Goal: Information Seeking & Learning: Learn about a topic

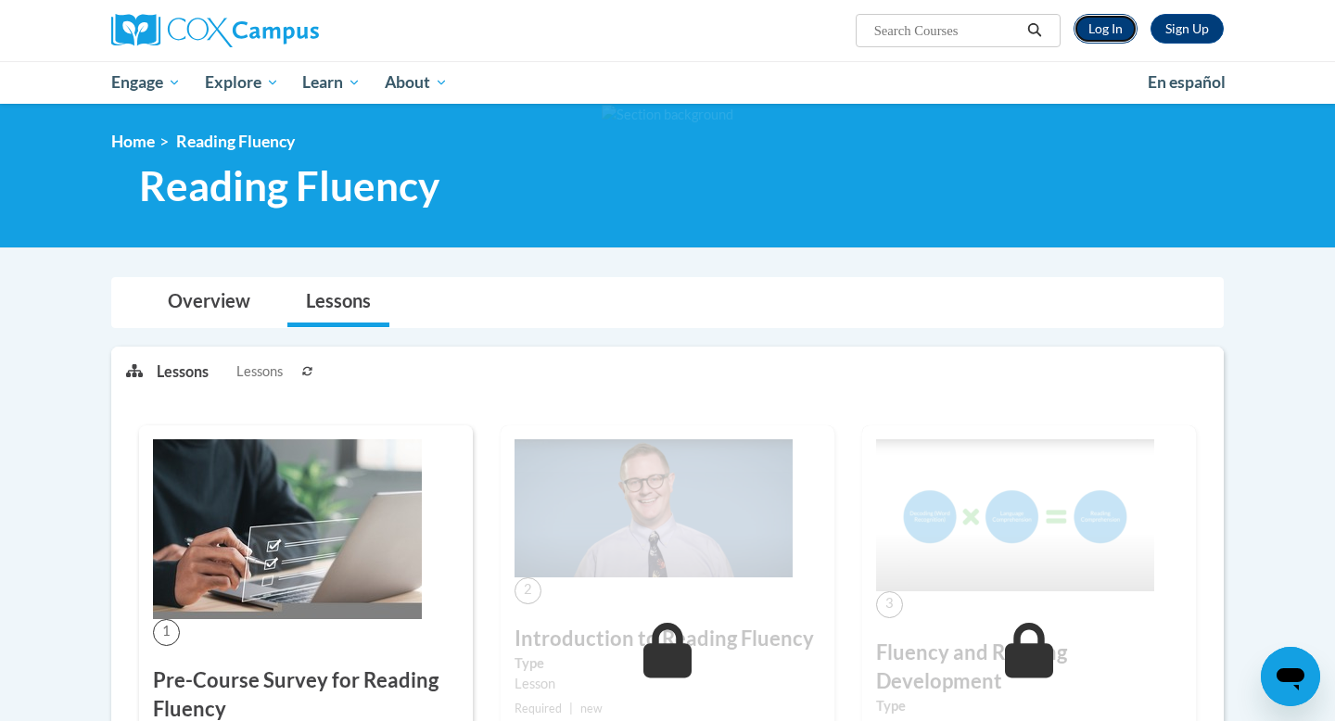
click at [1112, 25] on link "Log In" at bounding box center [1106, 29] width 64 height 30
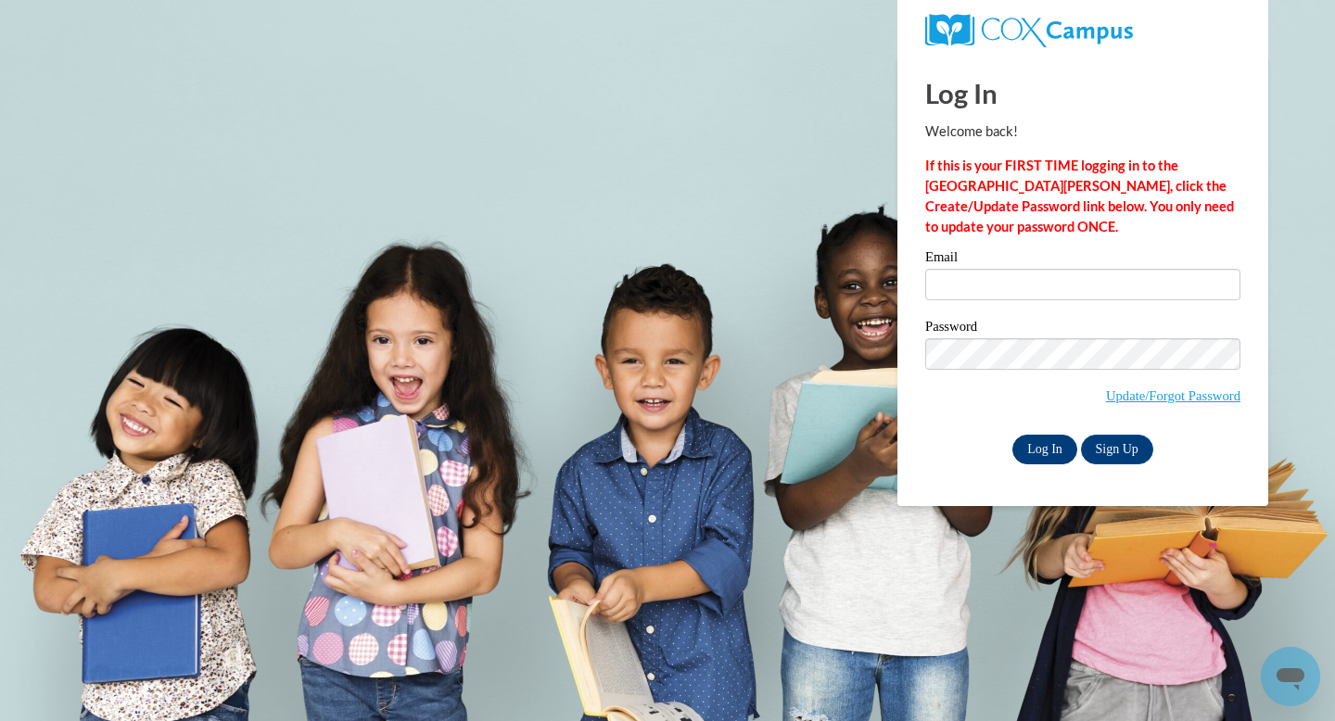
type input "mclavett@waukesha.k12.wi.us"
click at [1048, 453] on input "Log In" at bounding box center [1044, 450] width 65 height 30
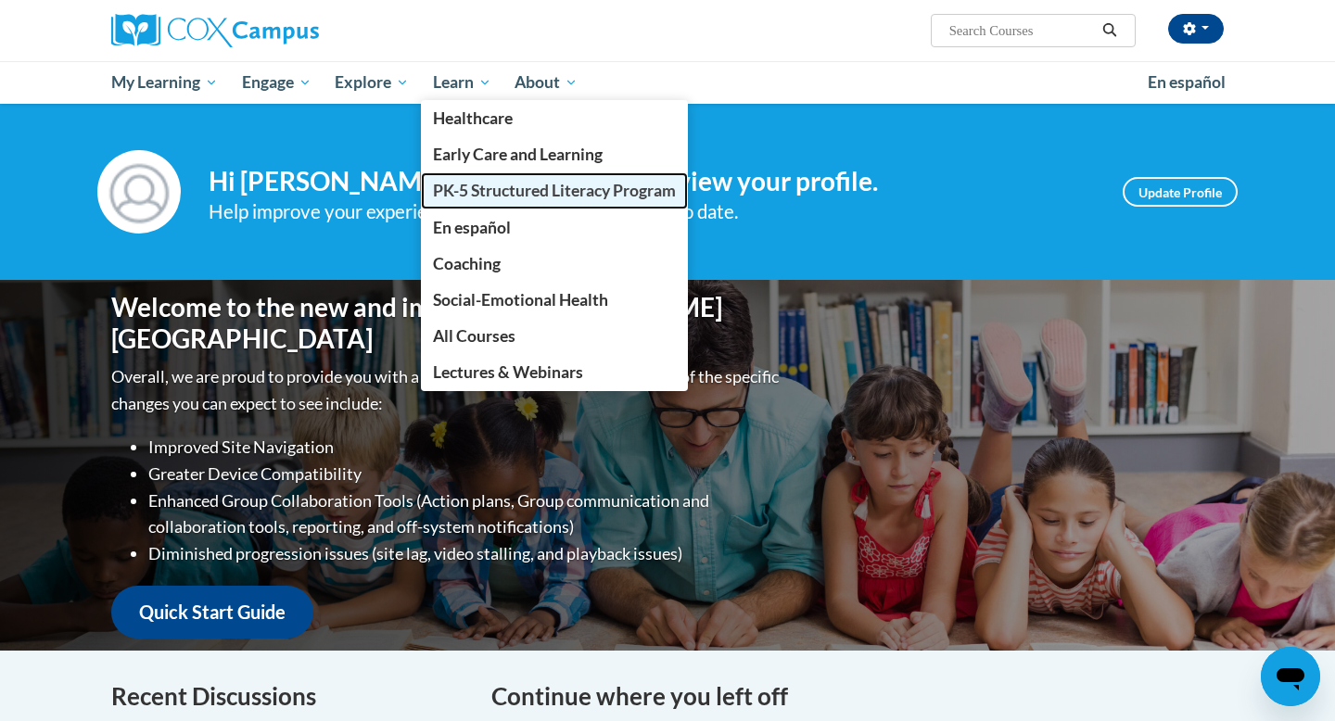
click at [459, 186] on span "PK-5 Structured Literacy Program" at bounding box center [554, 190] width 243 height 19
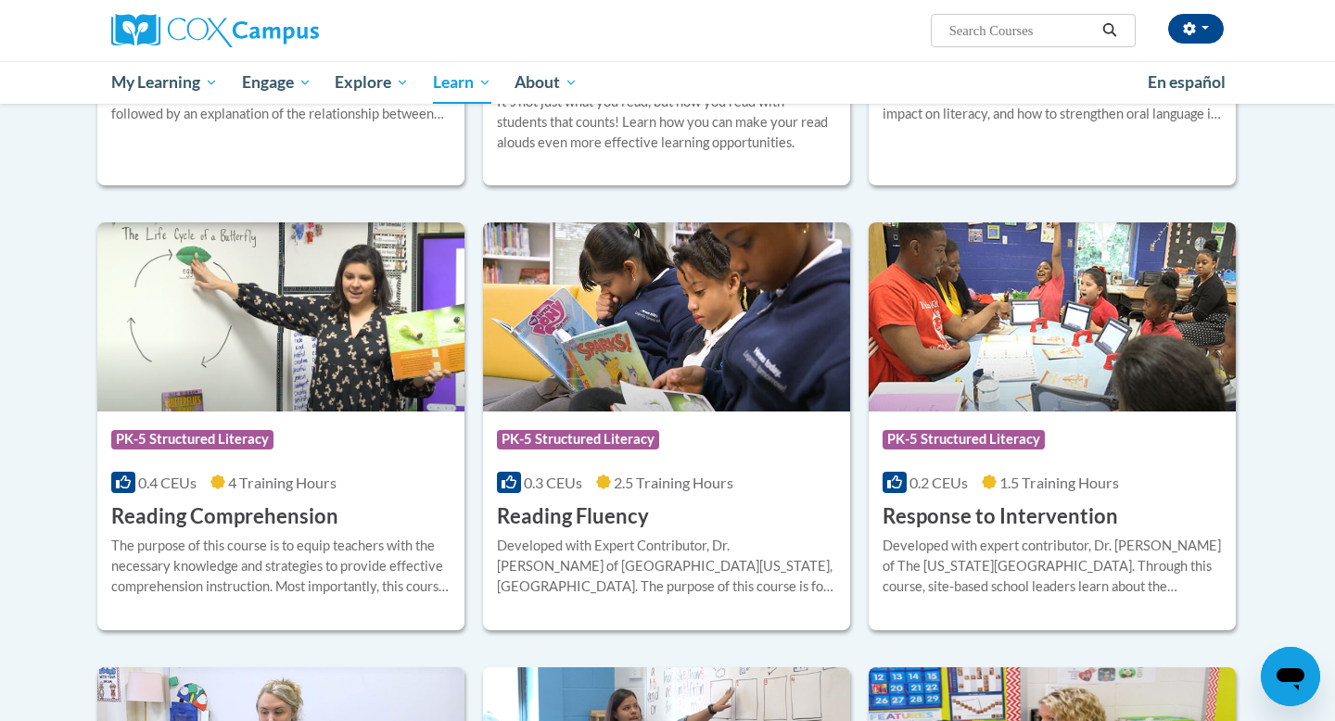
scroll to position [1445, 0]
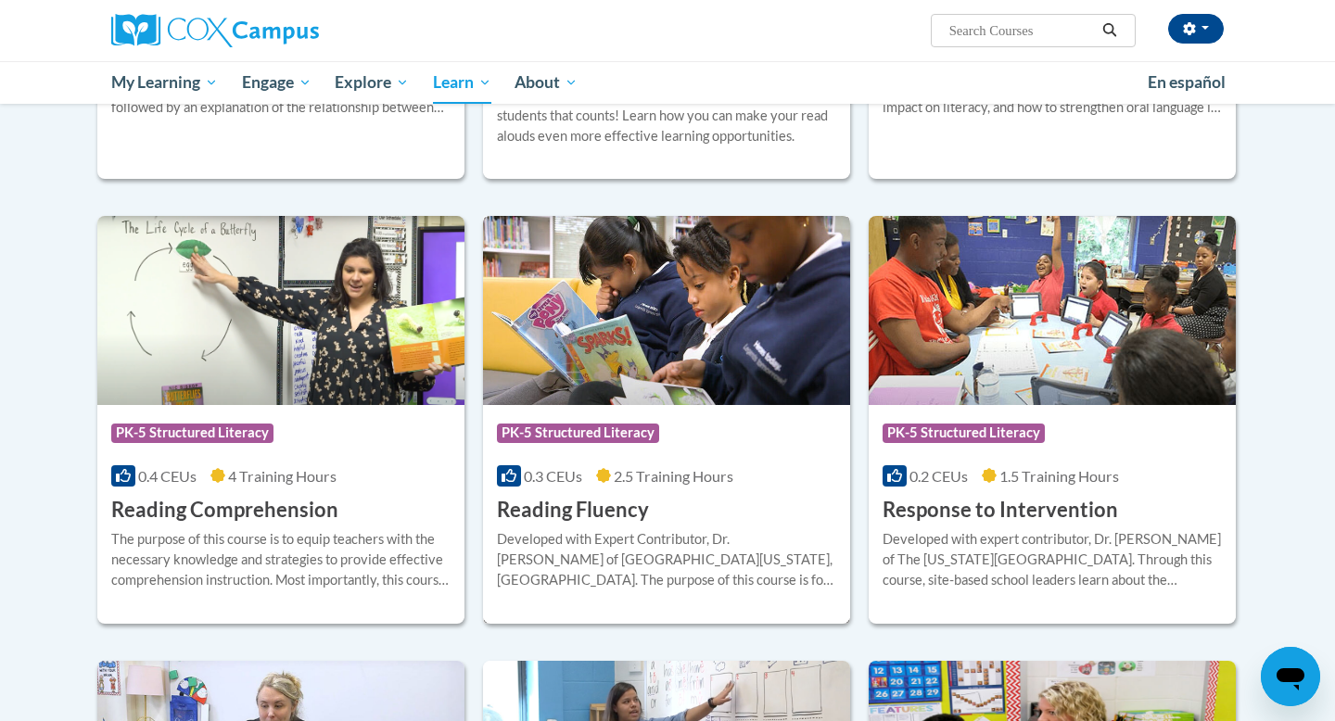
click at [721, 451] on div "Course Category: PK-5 Structured Literacy" at bounding box center [666, 435] width 339 height 42
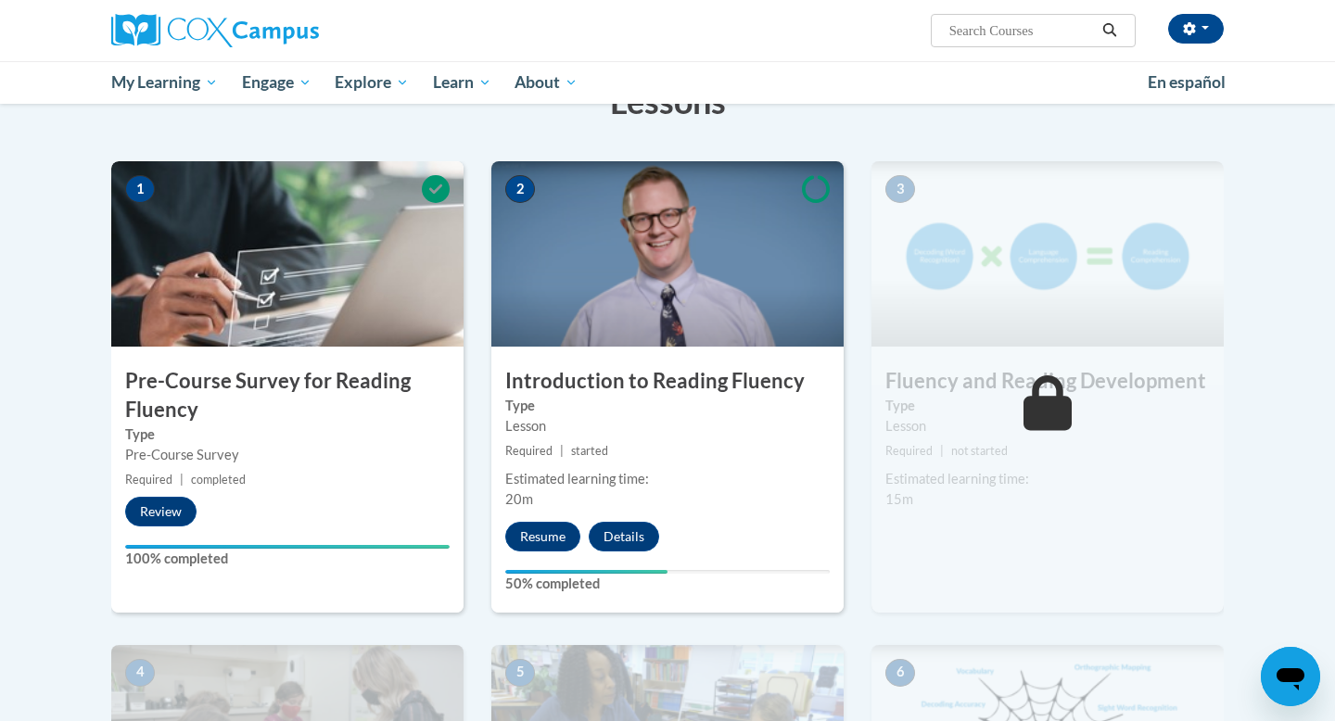
scroll to position [367, 0]
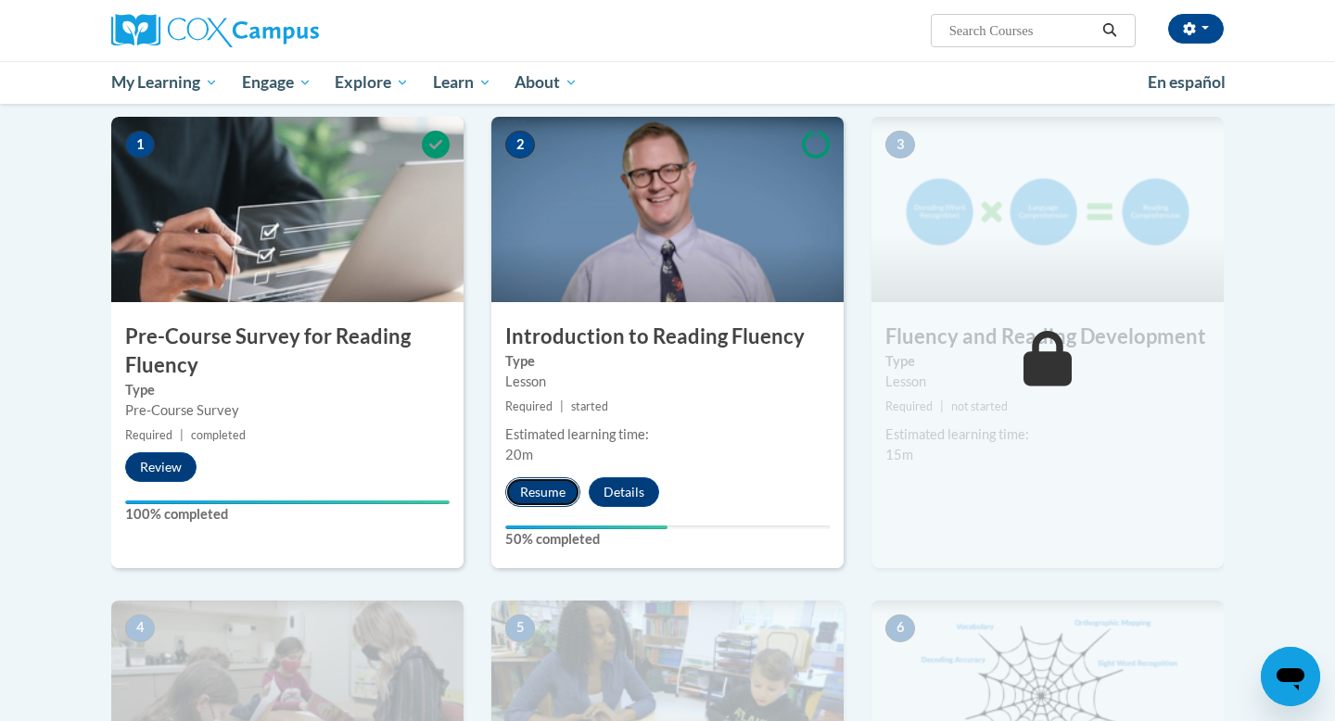
click at [564, 490] on button "Resume" at bounding box center [542, 492] width 75 height 30
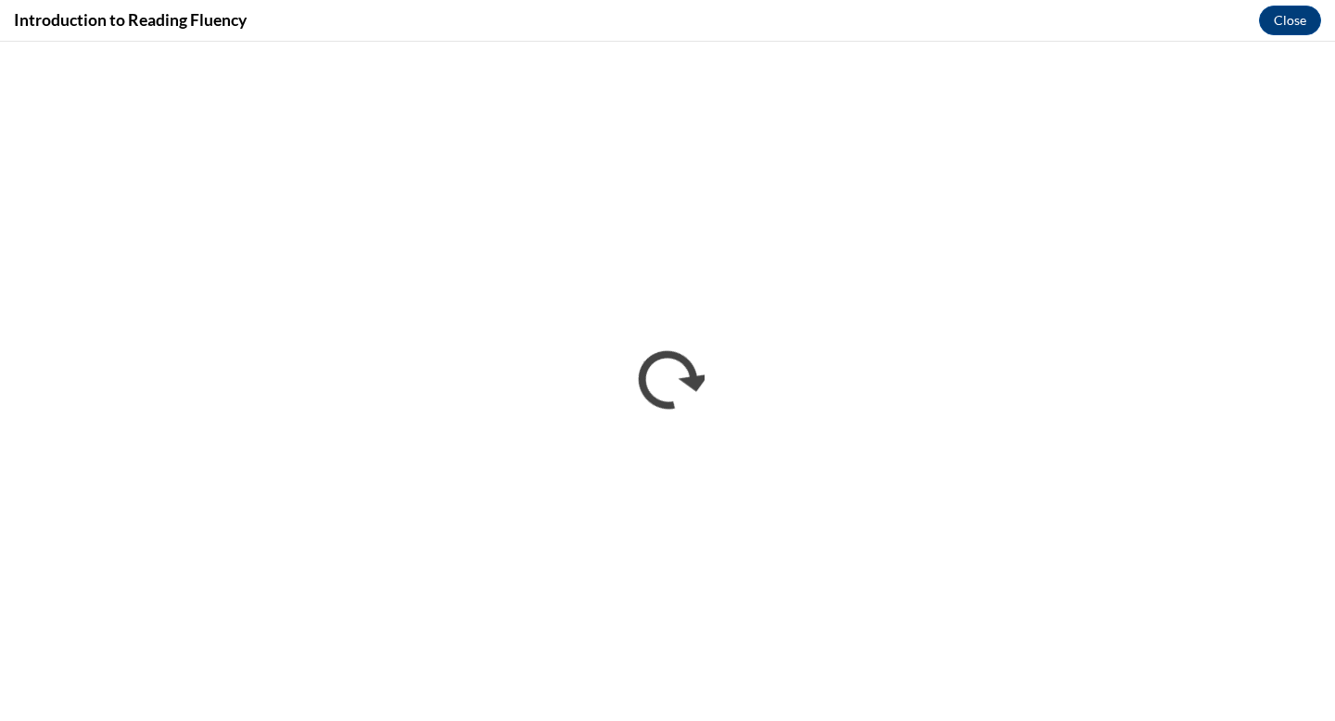
scroll to position [0, 0]
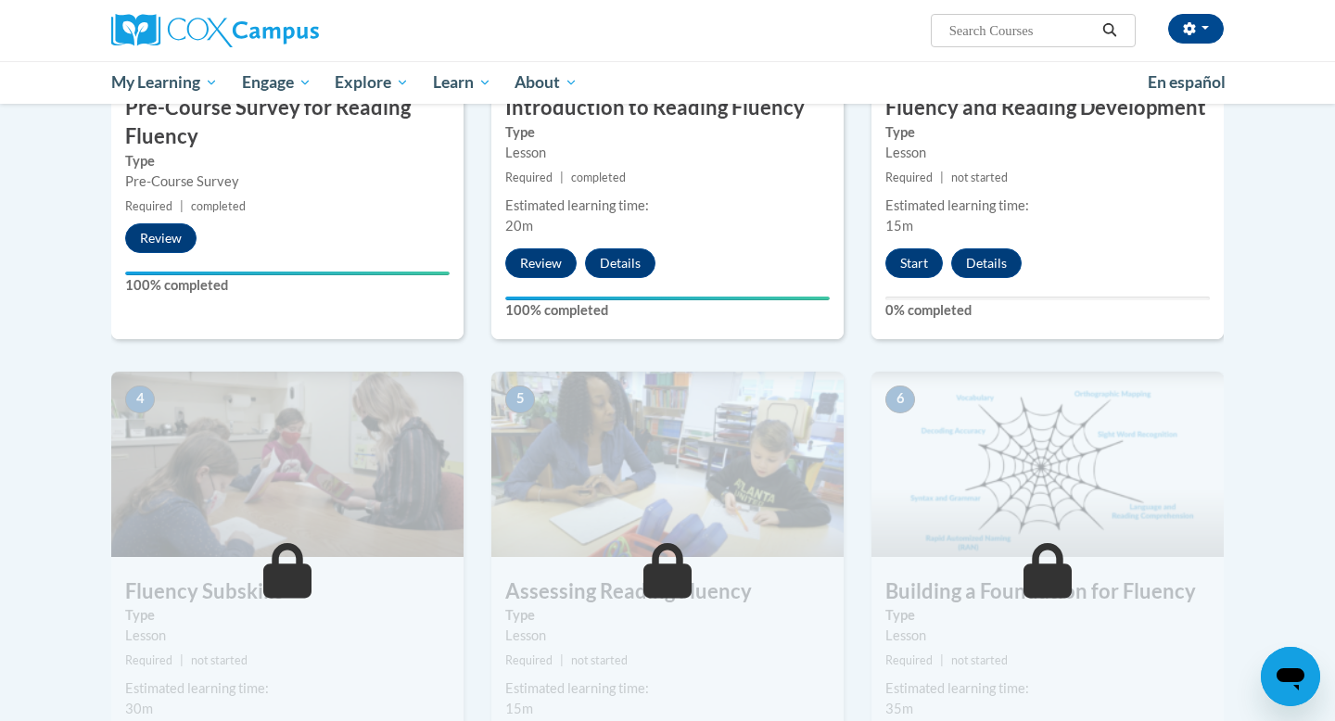
scroll to position [581, 0]
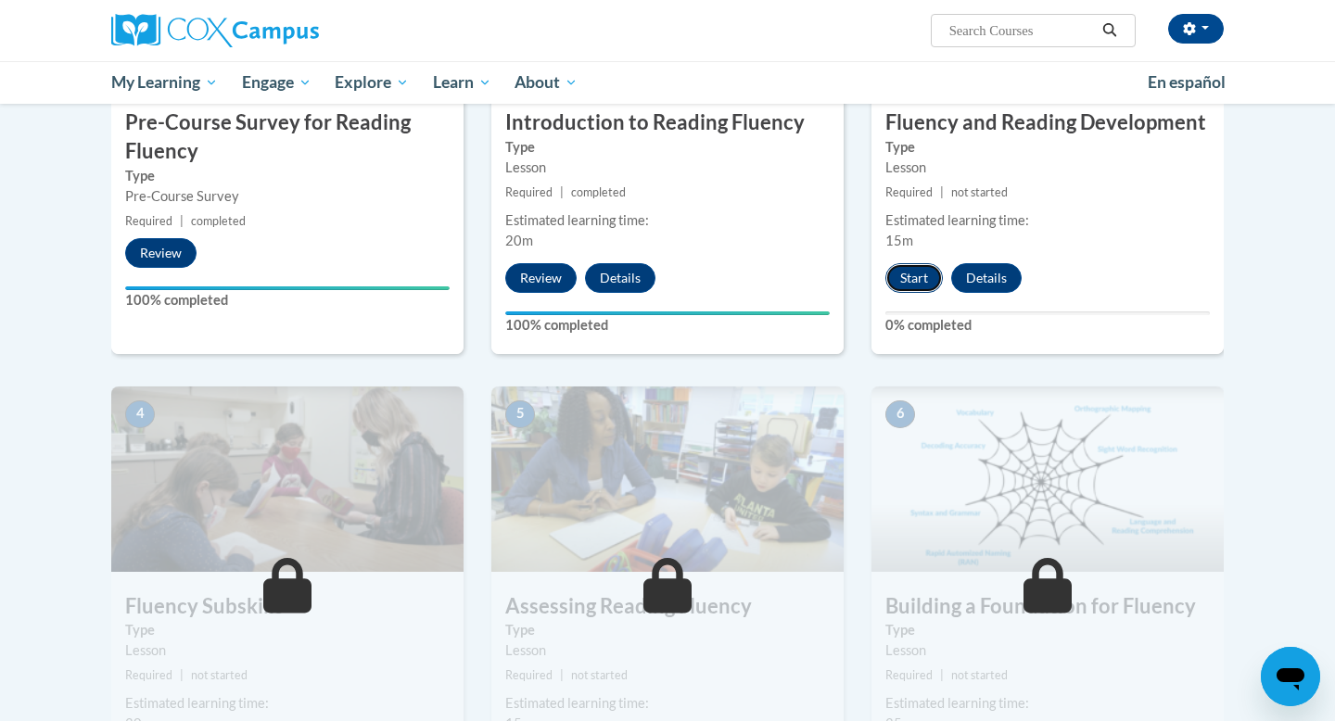
click at [929, 282] on button "Start" at bounding box center [913, 278] width 57 height 30
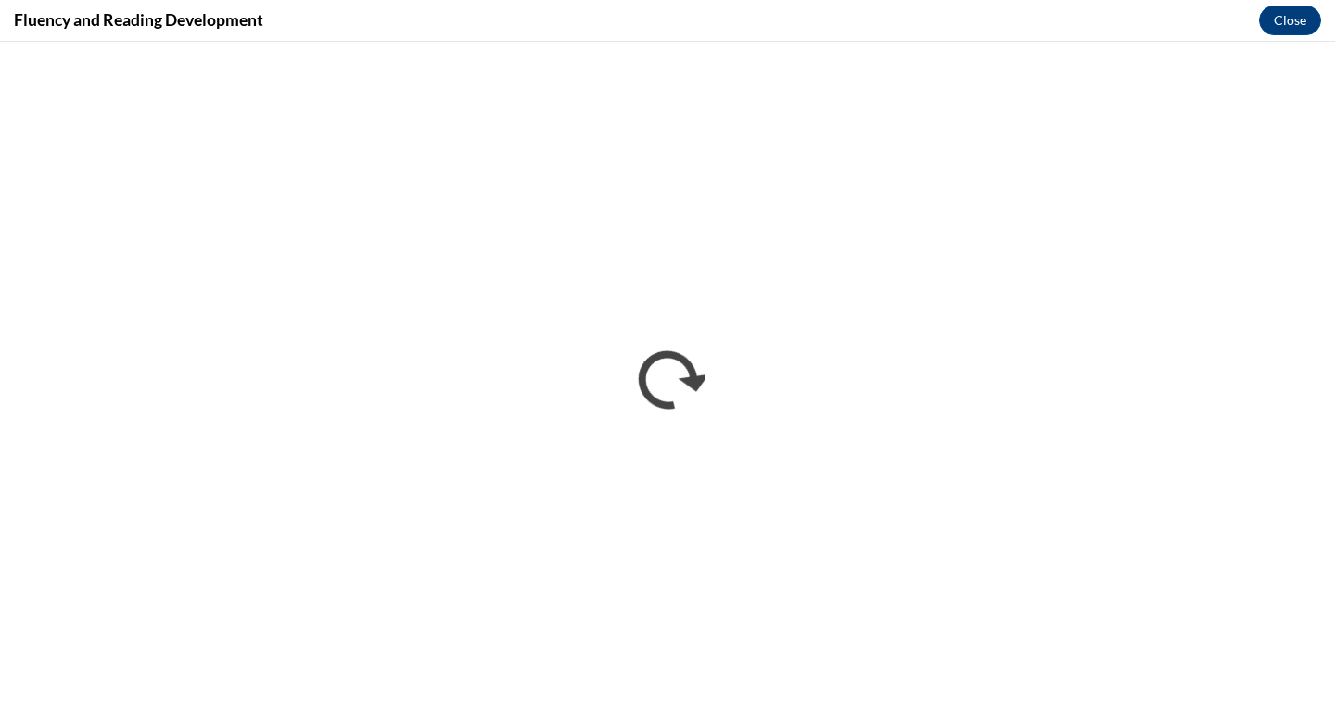
scroll to position [0, 0]
